Goal: Obtain resource: Download file/media

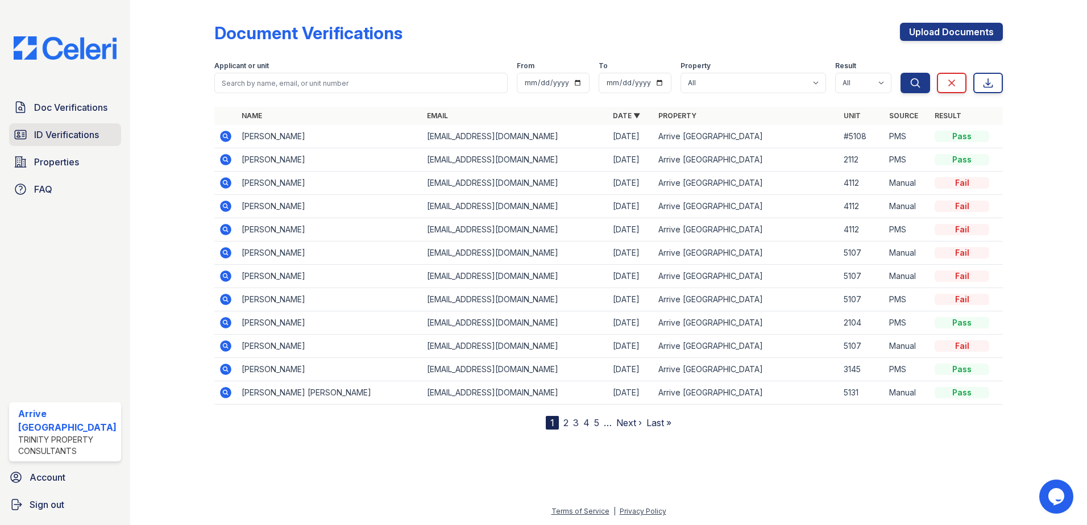
click at [19, 135] on icon at bounding box center [20, 134] width 11 height 9
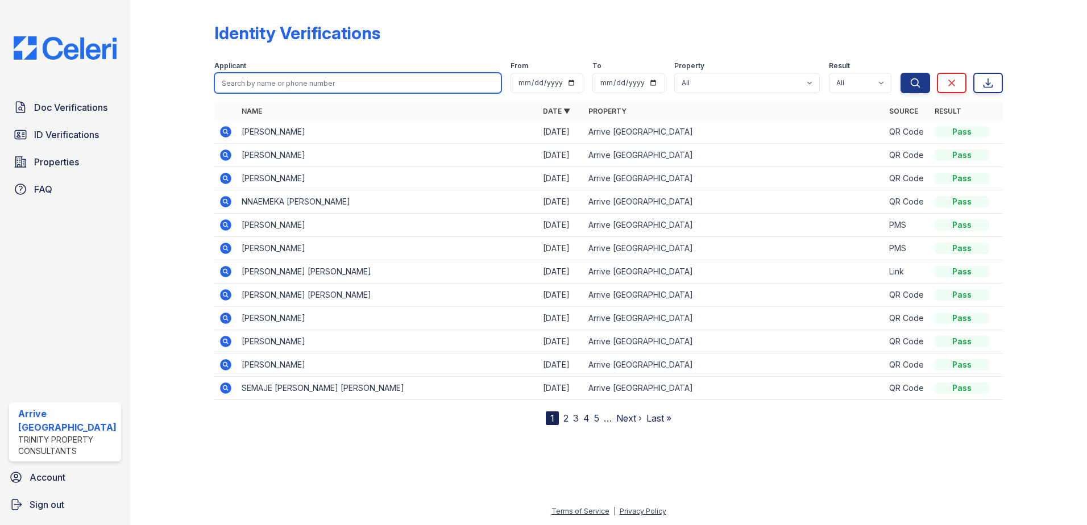
click at [417, 81] on input "search" at bounding box center [358, 83] width 288 height 20
paste input "Naveen"
type input "Naveen"
click at [900, 73] on button "Search" at bounding box center [915, 83] width 30 height 20
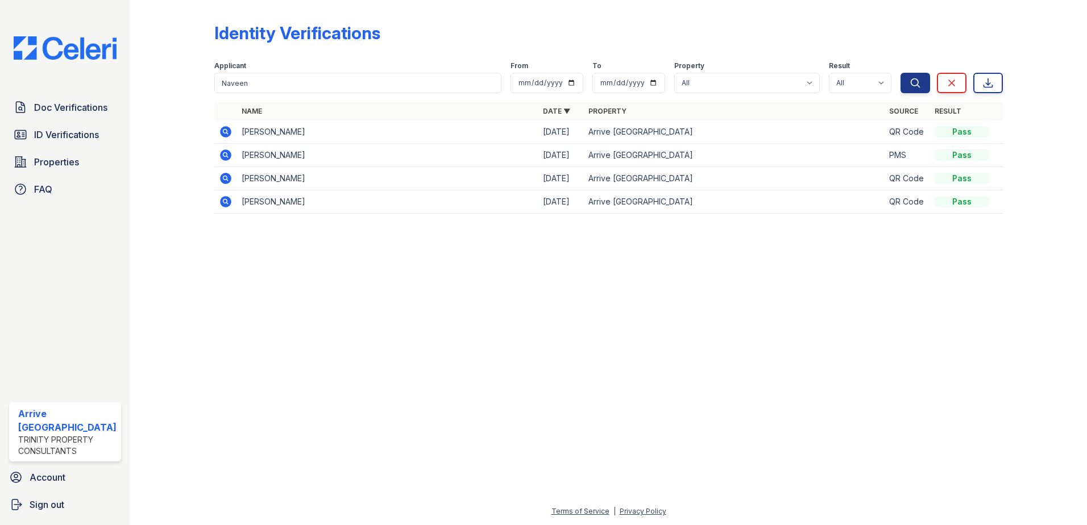
click at [225, 158] on icon at bounding box center [225, 154] width 11 height 11
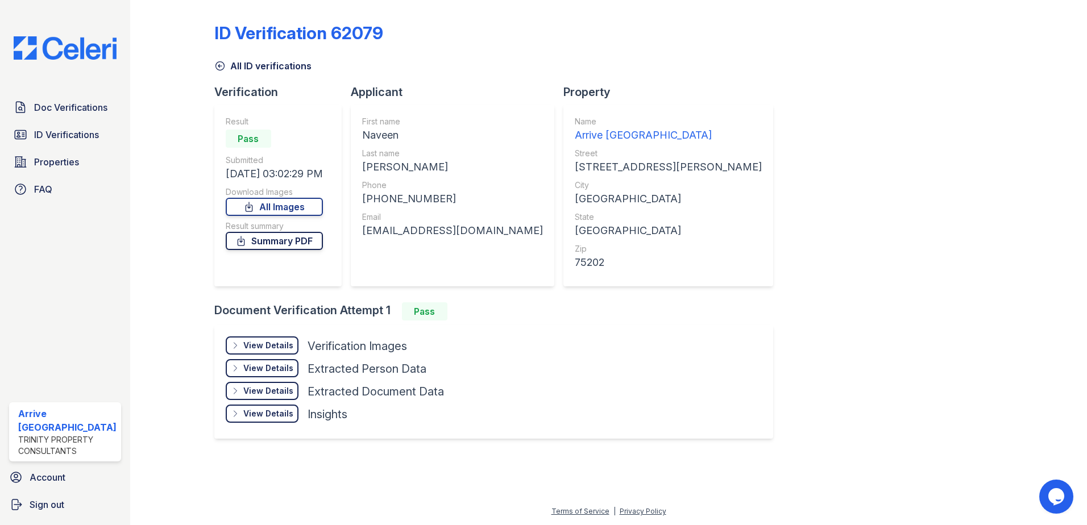
click at [281, 243] on link "Summary PDF" at bounding box center [274, 241] width 97 height 18
